Goal: Information Seeking & Learning: Understand process/instructions

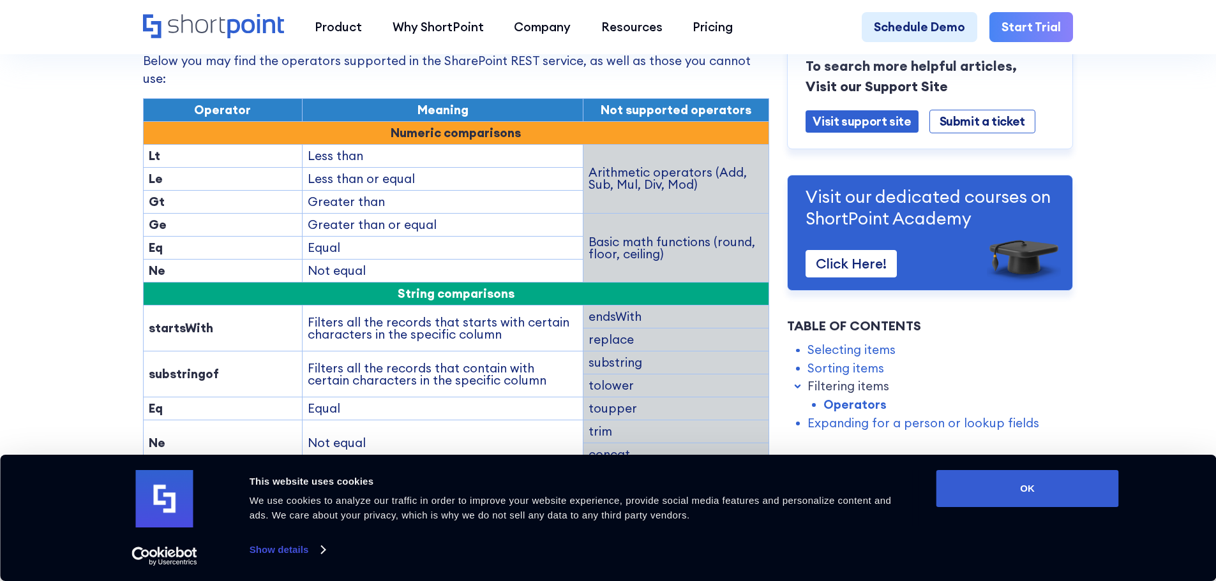
scroll to position [1758, 0]
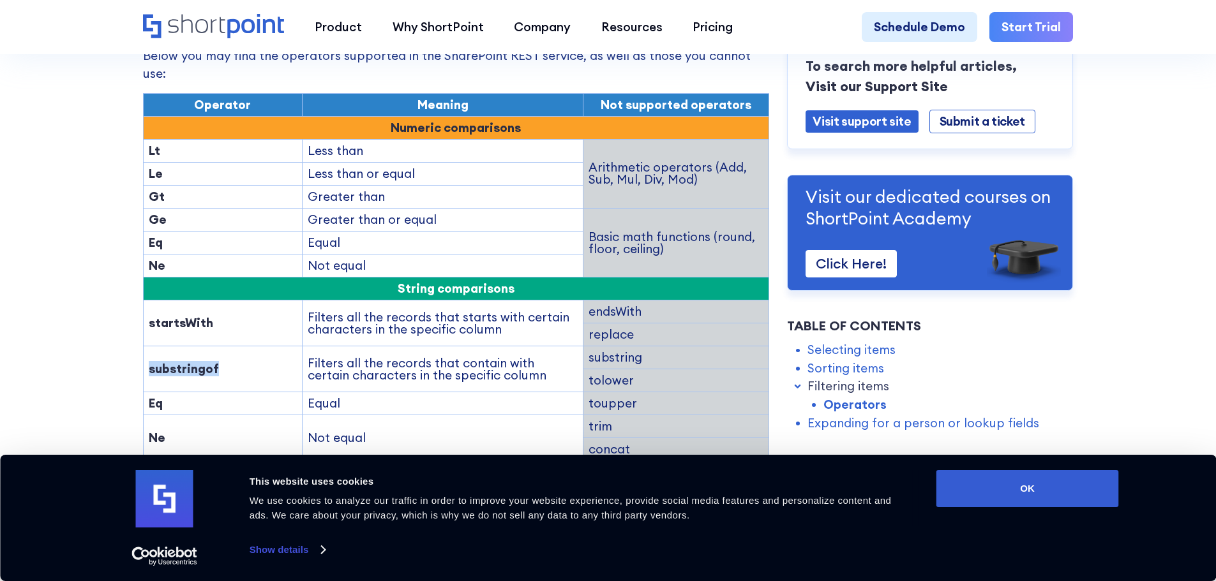
drag, startPoint x: 212, startPoint y: 325, endPoint x: 144, endPoint y: 329, distance: 68.4
click at [144, 347] on td "substringof" at bounding box center [222, 370] width 159 height 46
copy strong "substringof"
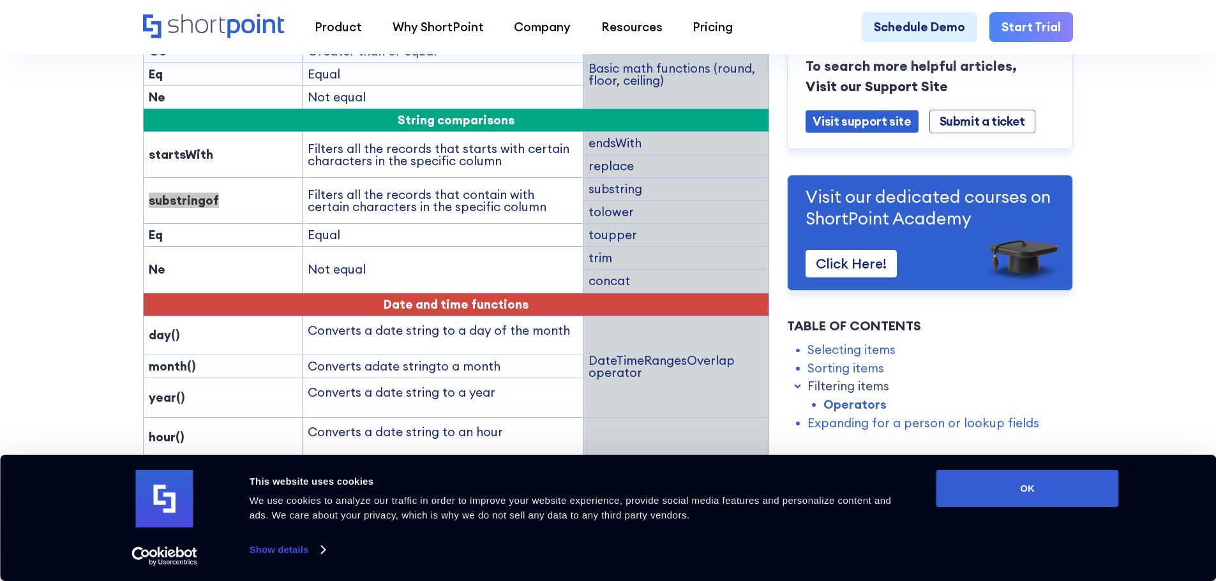
scroll to position [1926, 0]
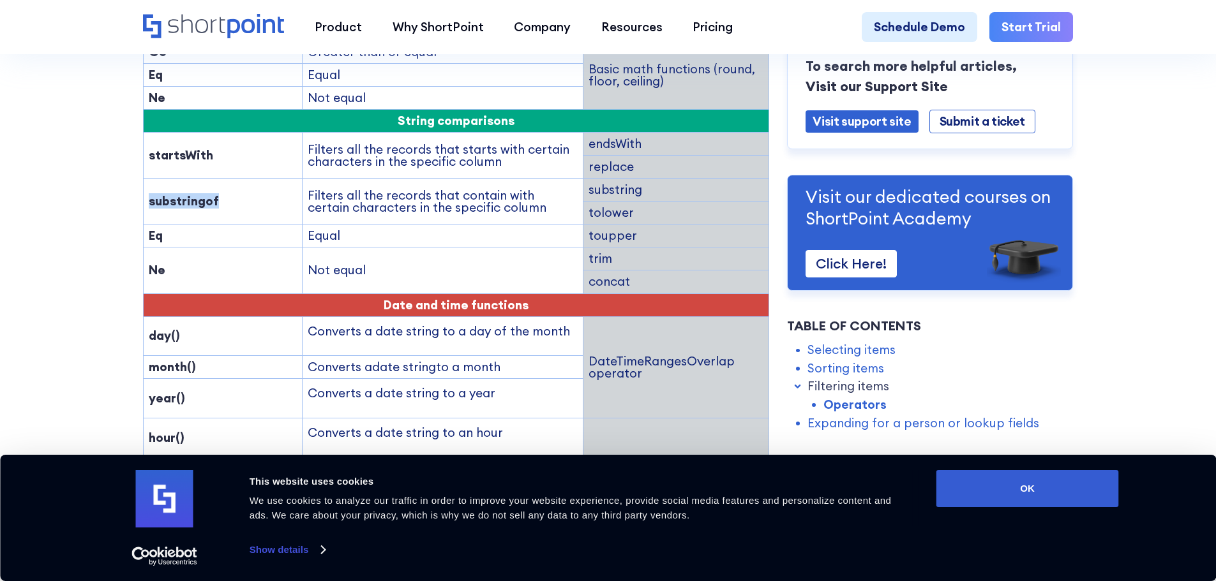
click at [548, 225] on td "Equal" at bounding box center [442, 236] width 281 height 23
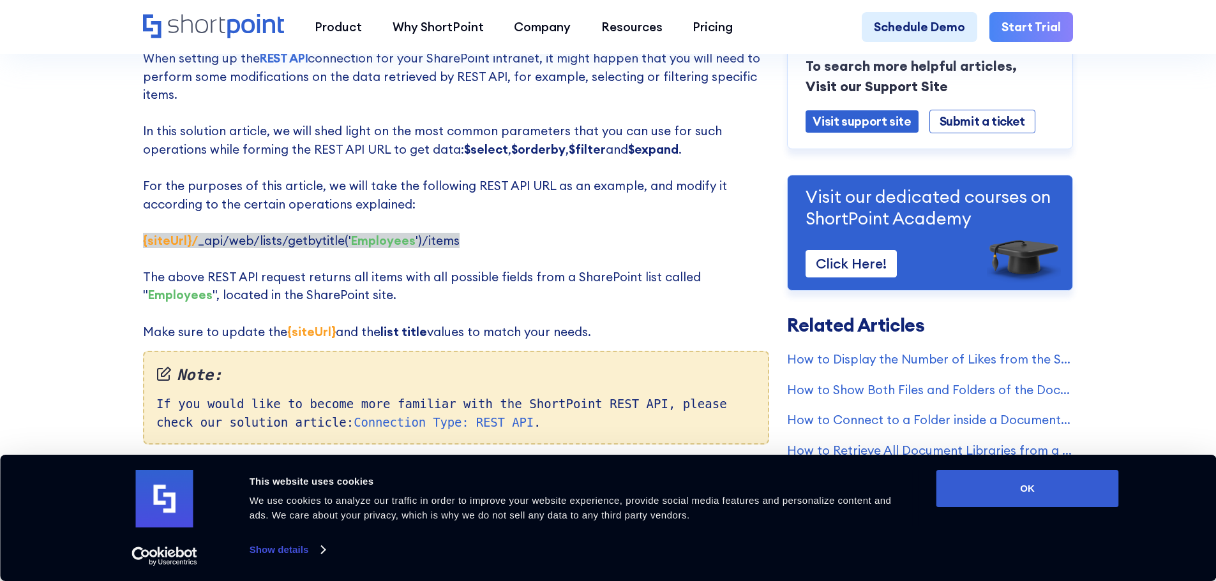
scroll to position [0, 0]
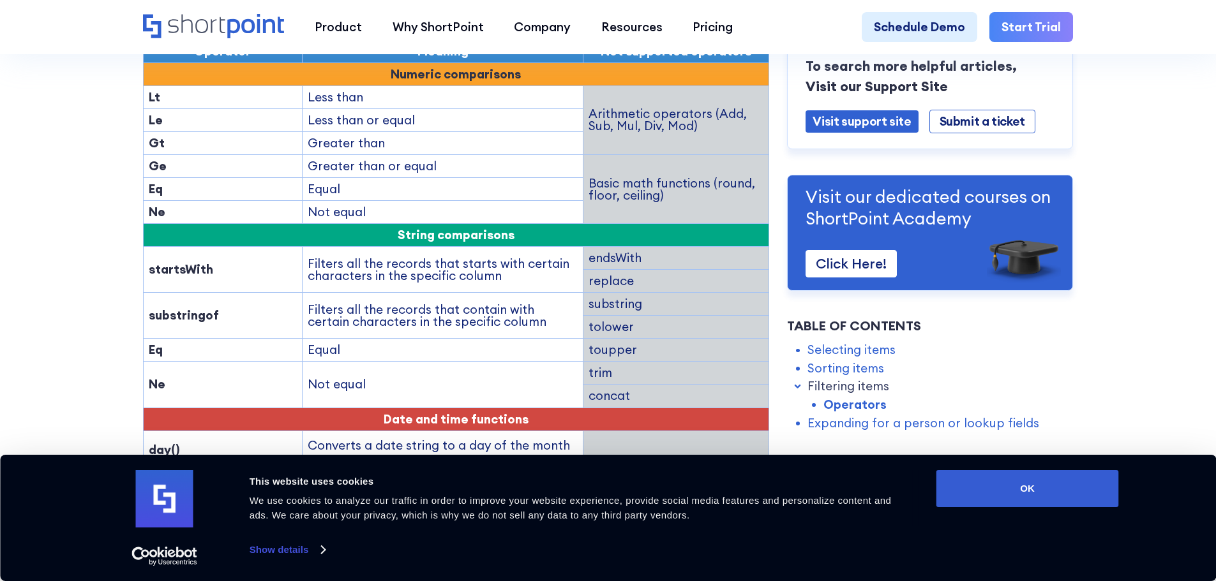
scroll to position [1811, 0]
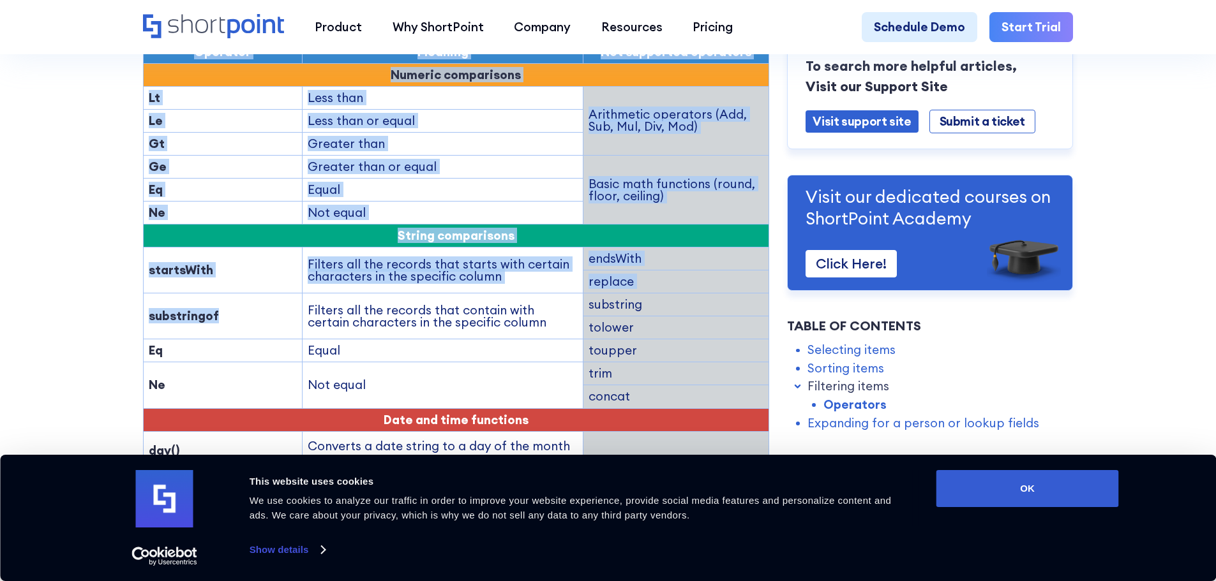
drag, startPoint x: 211, startPoint y: 276, endPoint x: 129, endPoint y: 283, distance: 82.6
click at [129, 283] on section "ShortPoint REST API: Selecting, Filtering, Sorting Results in a SharePoint List…" at bounding box center [608, 71] width 1216 height 3764
click at [249, 294] on td "substringof" at bounding box center [222, 317] width 159 height 46
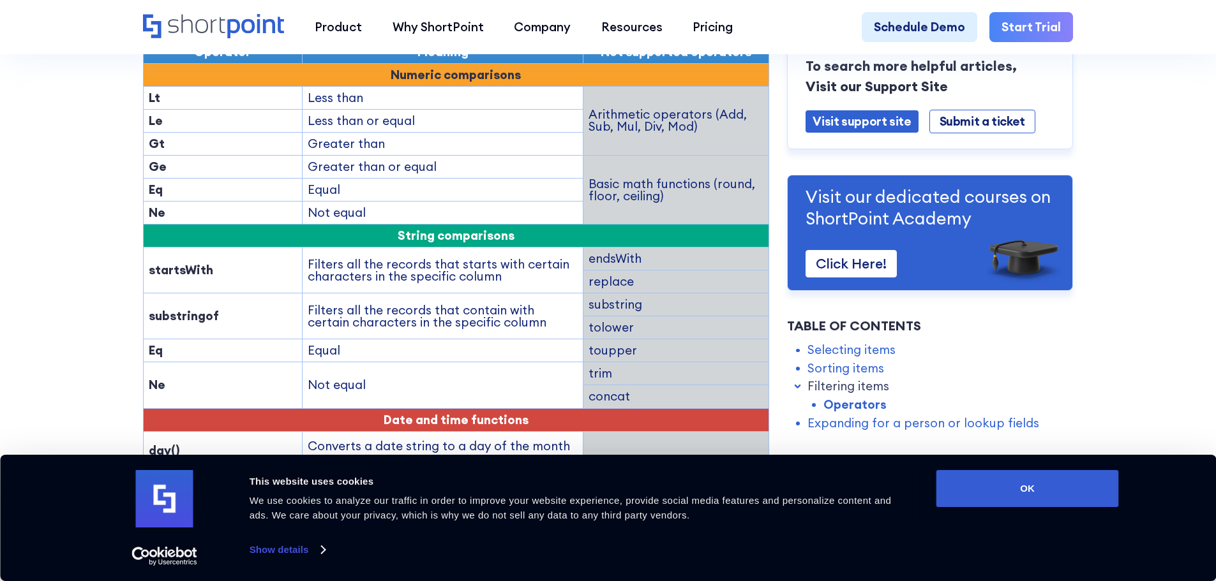
click at [201, 308] on strong "substringof" at bounding box center [184, 315] width 70 height 15
copy strong "substringof"
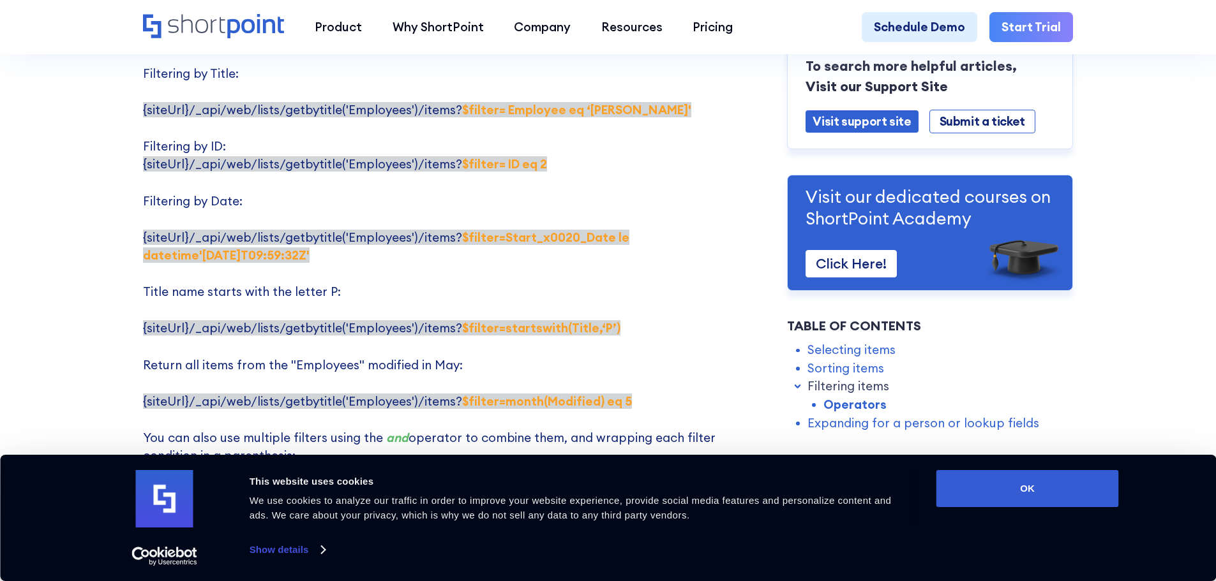
scroll to position [2445, 0]
drag, startPoint x: 454, startPoint y: 288, endPoint x: 608, endPoint y: 289, distance: 153.8
click at [608, 289] on p "Here are some examples of using $filter parameter: Filtering by Title: {siteUrl…" at bounding box center [456, 273] width 626 height 492
copy strong "$filter=startswith(Title,‘P’)"
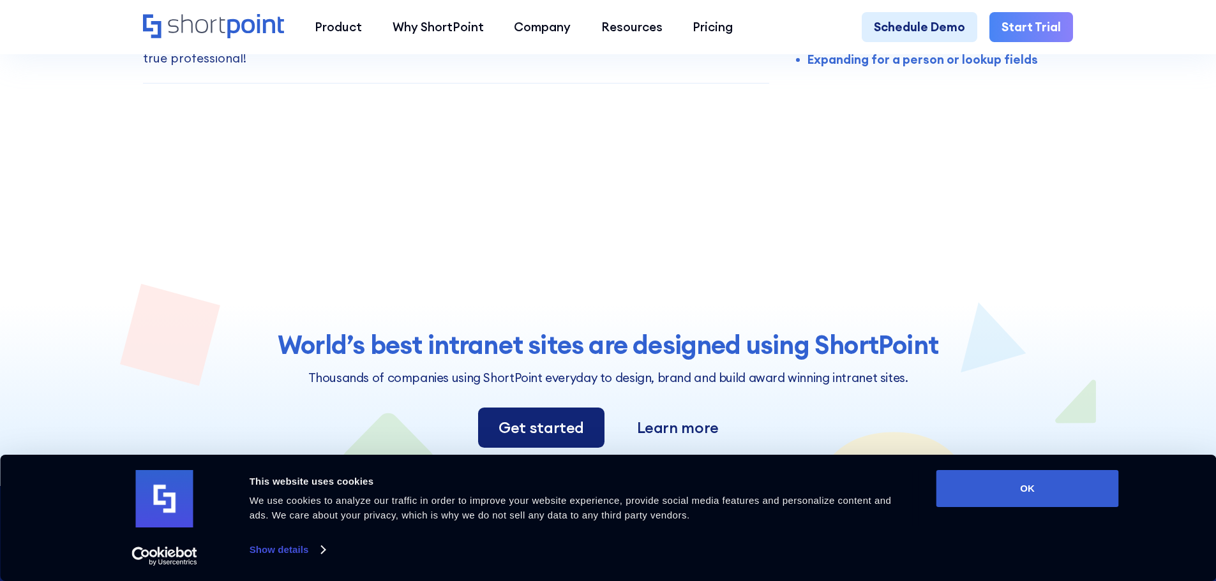
scroll to position [3545, 0]
